Goal: Task Accomplishment & Management: Manage account settings

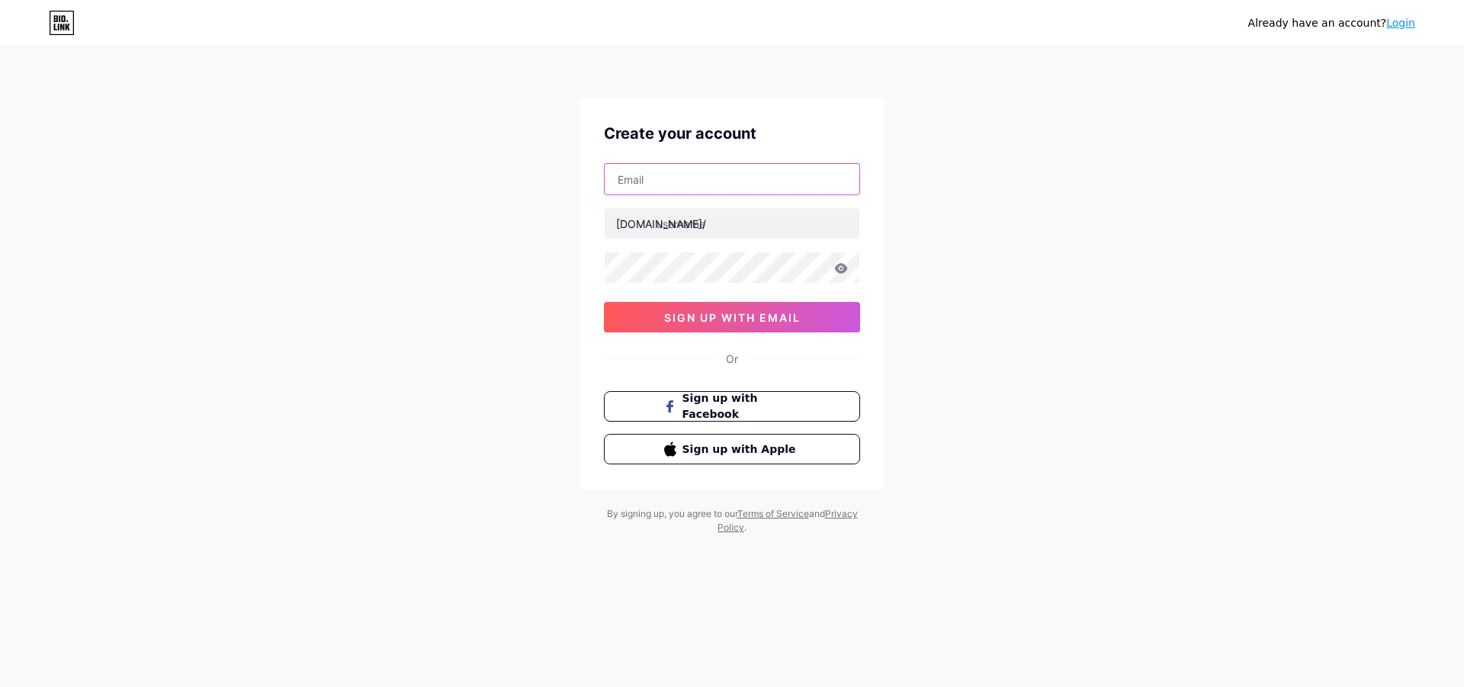
click at [707, 185] on input "text" at bounding box center [732, 179] width 255 height 30
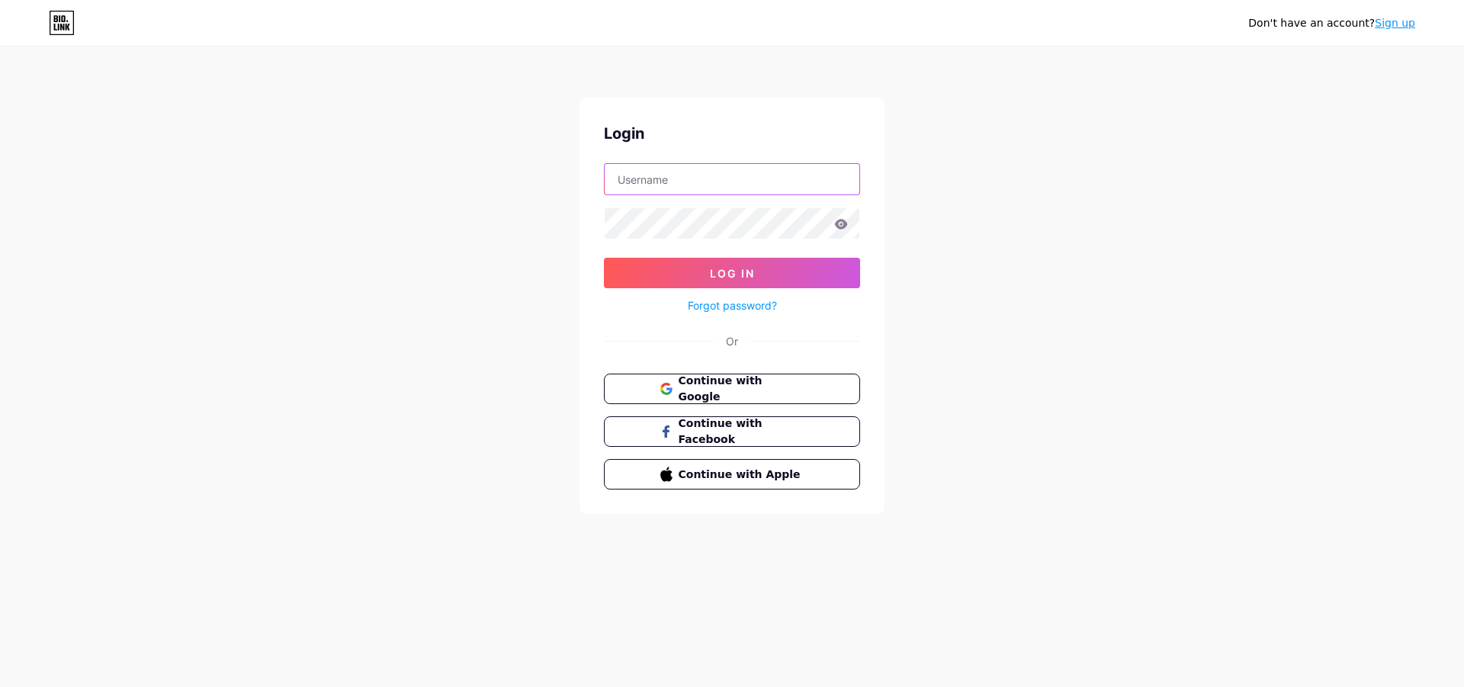
click at [723, 177] on input "text" at bounding box center [732, 179] width 255 height 30
click at [746, 389] on span "Continue with Google" at bounding box center [740, 389] width 127 height 33
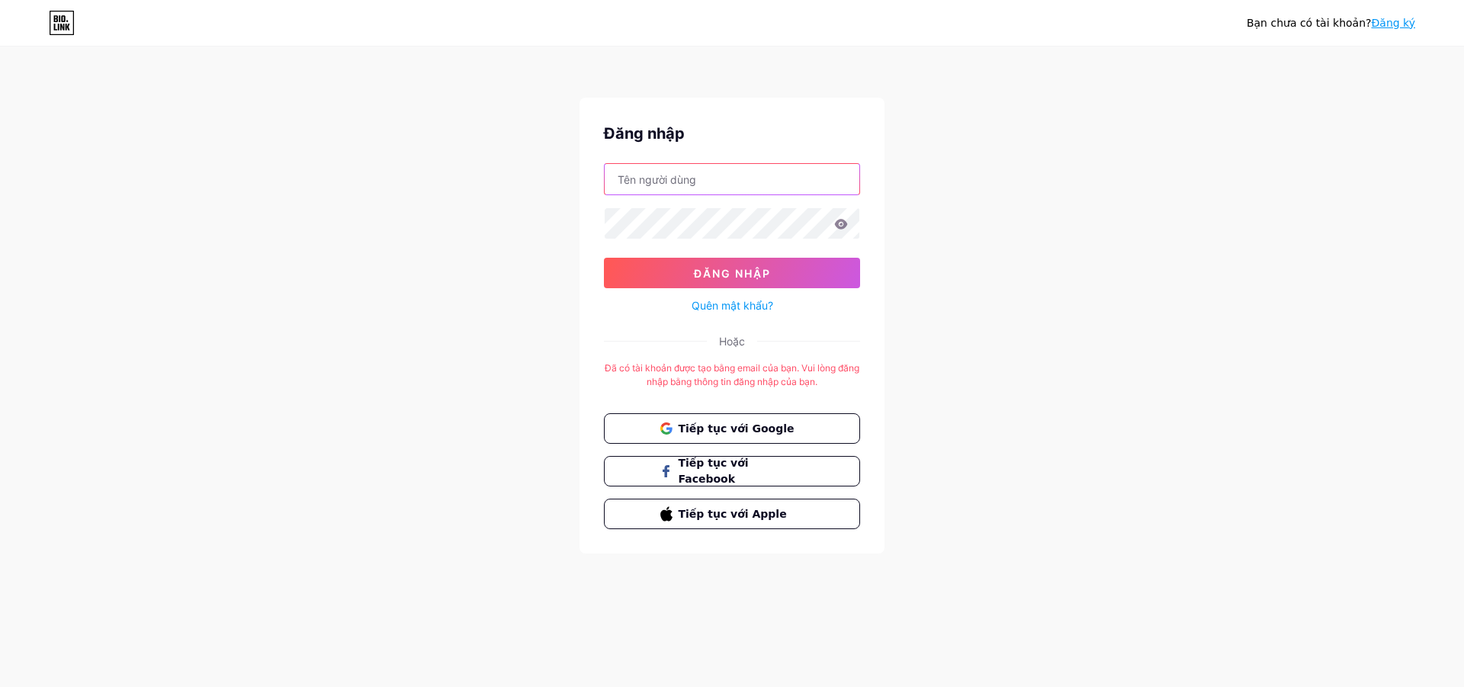
click at [697, 184] on input "text" at bounding box center [732, 179] width 255 height 30
click at [680, 429] on font "Tiếp tục với Google" at bounding box center [735, 428] width 117 height 12
click at [714, 272] on font "Đăng nhập" at bounding box center [732, 273] width 77 height 13
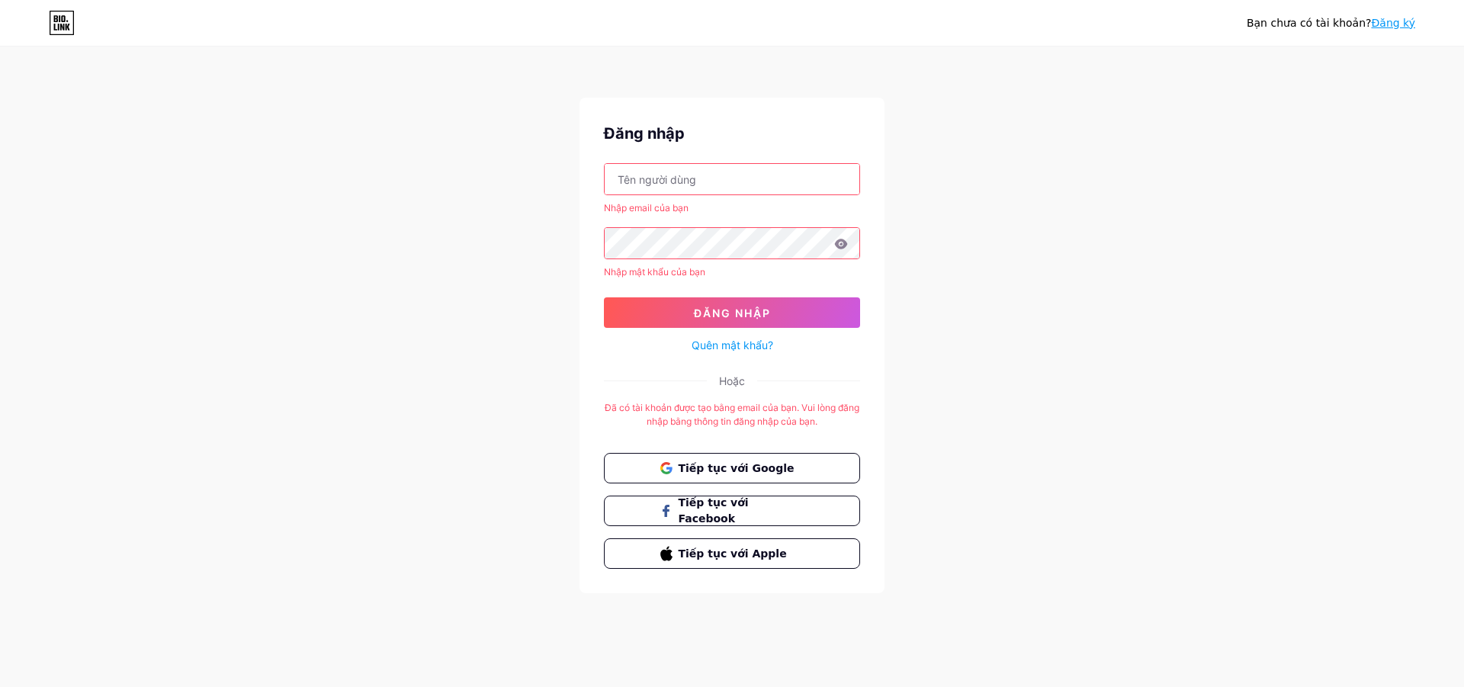
click at [726, 181] on input "text" at bounding box center [732, 179] width 255 height 30
click at [716, 478] on button "Tiếp tục với Google" at bounding box center [732, 468] width 260 height 31
